Goal: Navigation & Orientation: Find specific page/section

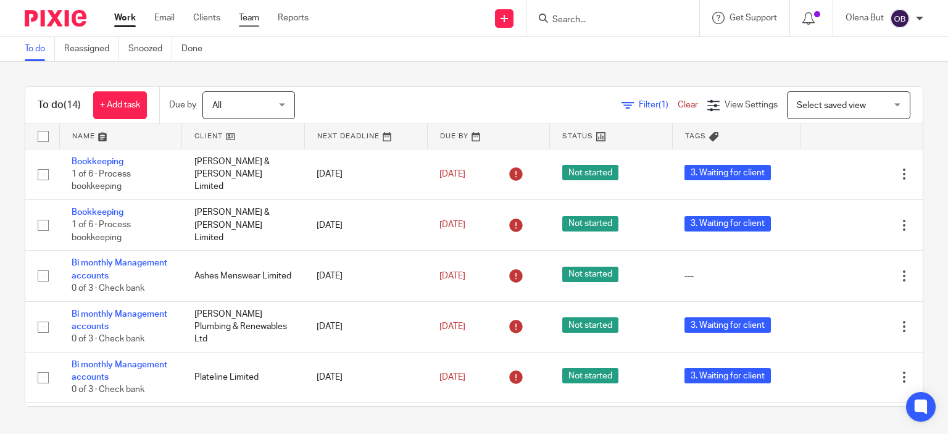
click at [244, 19] on link "Team" at bounding box center [249, 18] width 20 height 12
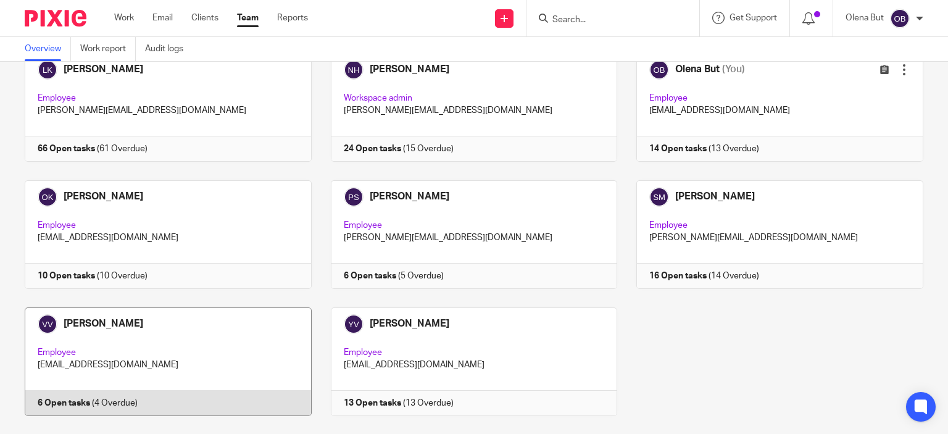
scroll to position [104, 0]
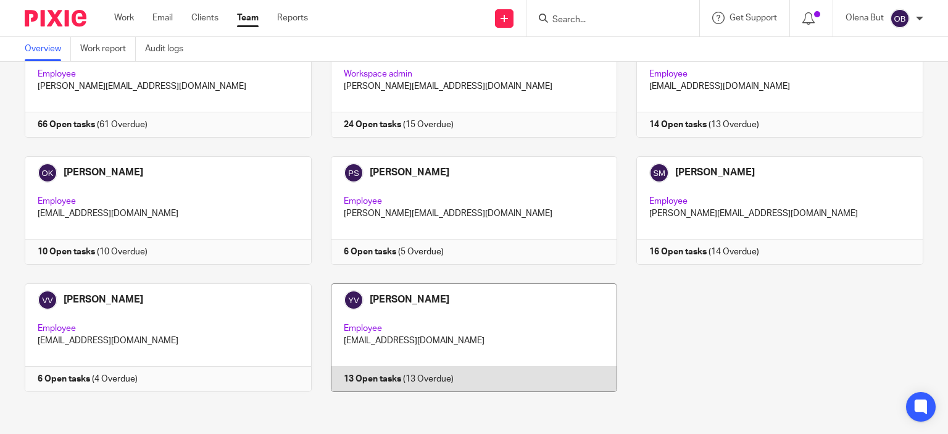
click at [460, 323] on link at bounding box center [465, 337] width 306 height 109
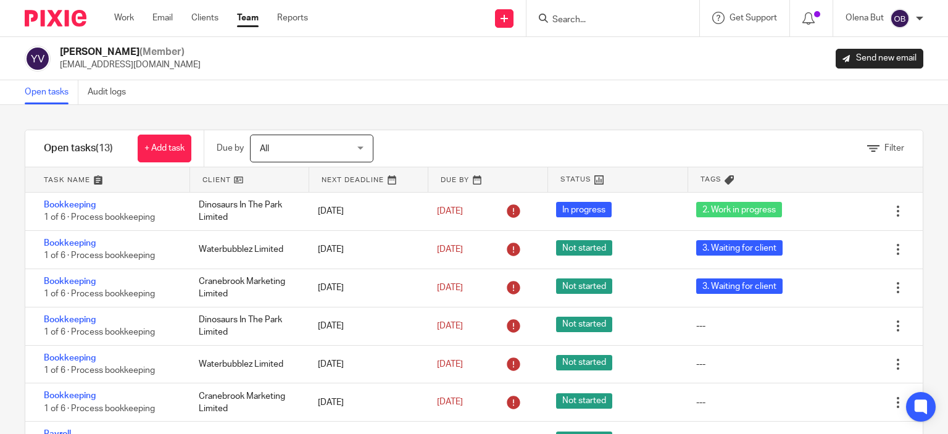
click at [251, 19] on link "Team" at bounding box center [248, 18] width 22 height 12
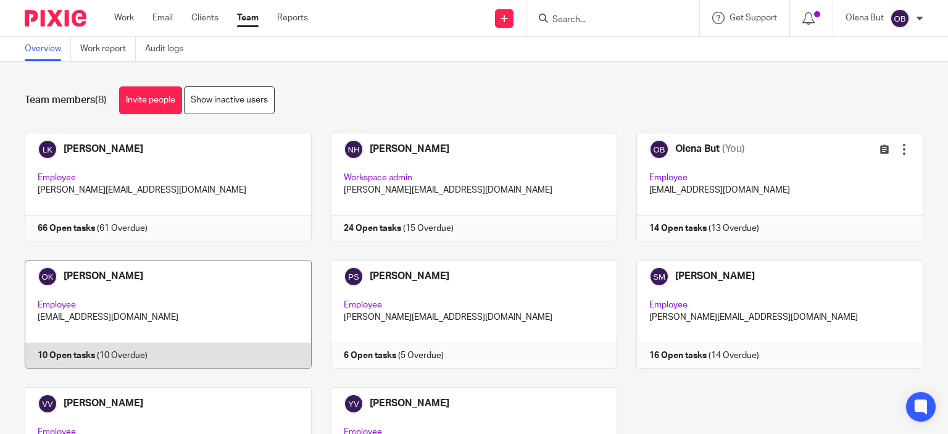
click at [205, 298] on link at bounding box center [159, 314] width 306 height 109
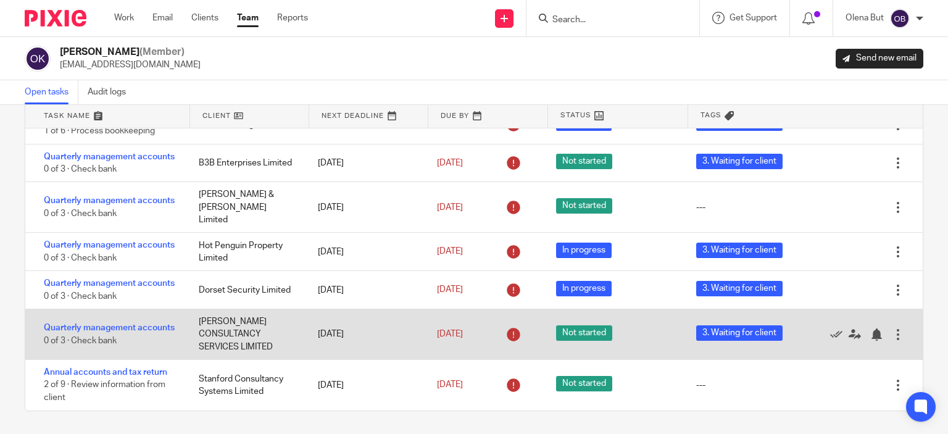
scroll to position [65, 0]
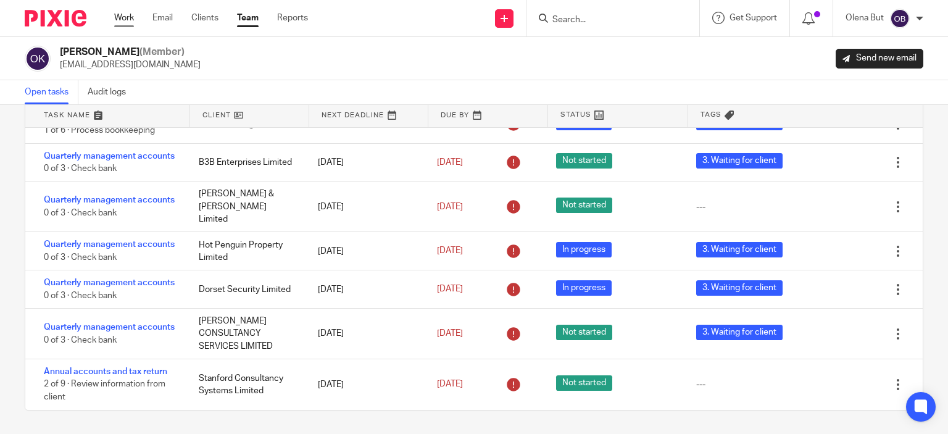
click at [128, 13] on link "Work" at bounding box center [124, 18] width 20 height 12
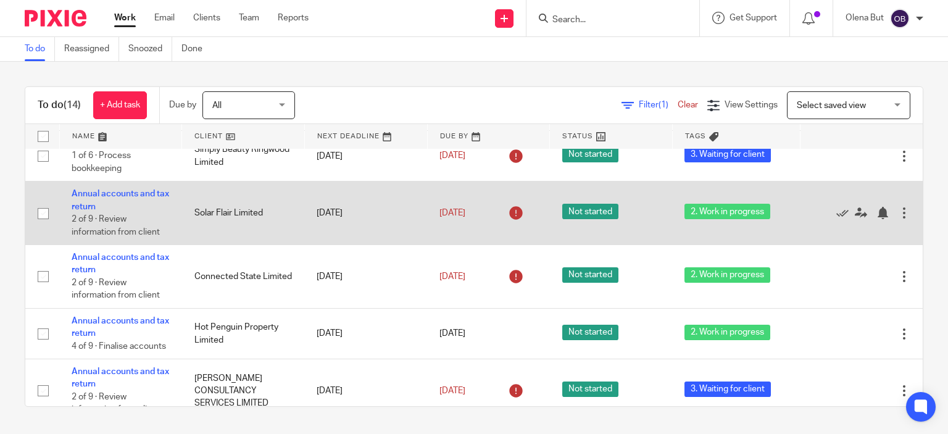
scroll to position [448, 0]
